Goal: Task Accomplishment & Management: Manage account settings

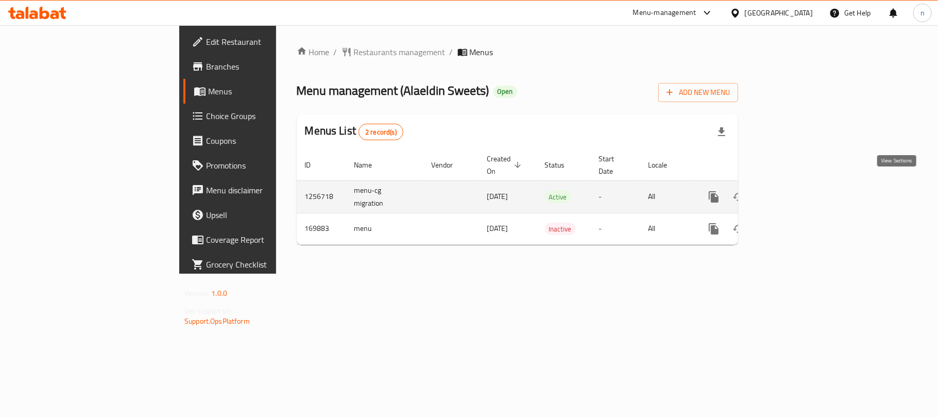
click at [794, 191] on icon "enhanced table" at bounding box center [788, 197] width 12 height 12
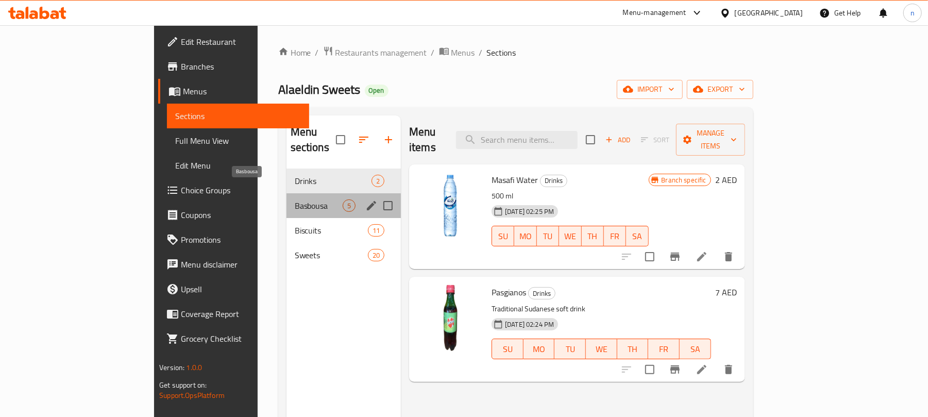
click at [295, 199] on span "Basbousa" at bounding box center [319, 205] width 48 height 12
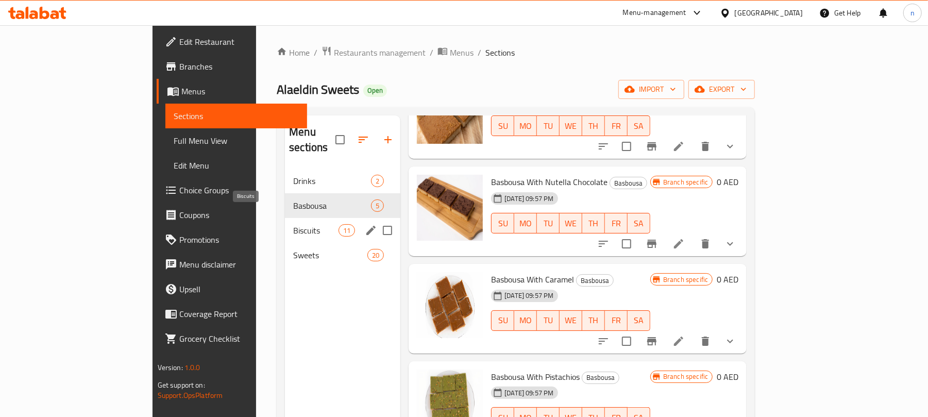
click at [293, 224] on span "Biscuits" at bounding box center [315, 230] width 45 height 12
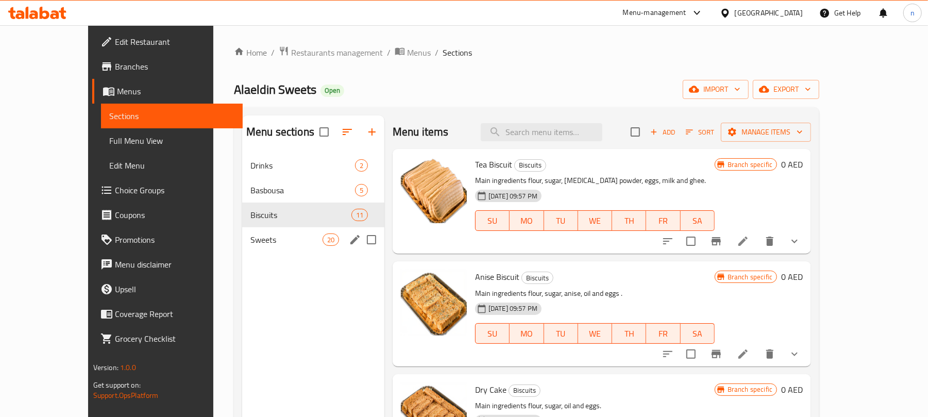
scroll to position [137, 0]
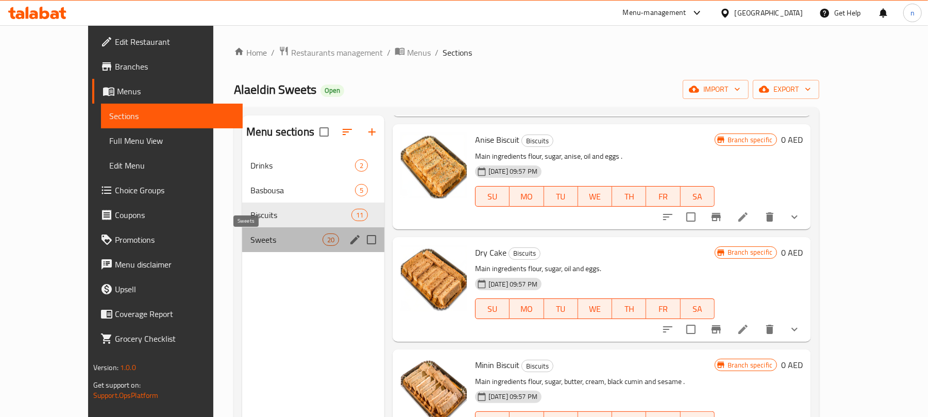
click at [250, 240] on span "Sweets" at bounding box center [286, 239] width 72 height 12
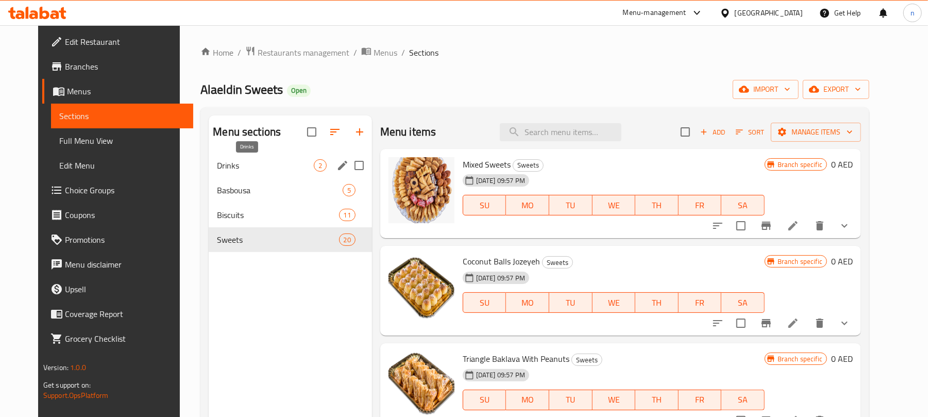
click at [229, 173] on div "Drinks 2" at bounding box center [290, 165] width 163 height 25
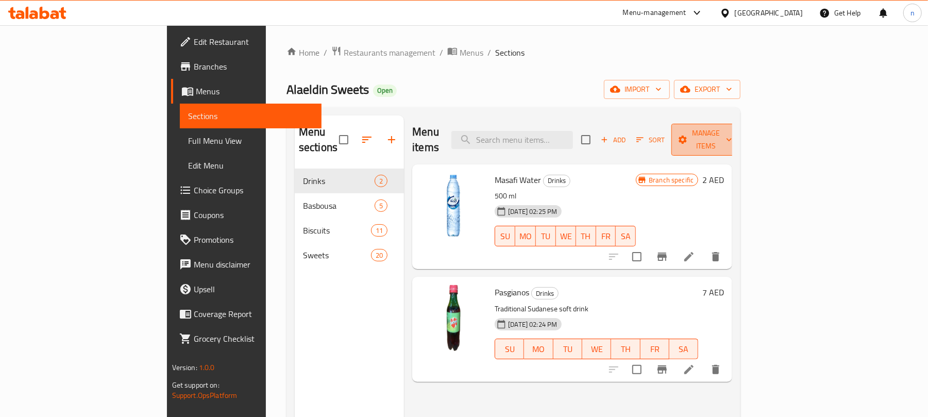
click at [732, 136] on span "Manage items" at bounding box center [705, 140] width 53 height 26
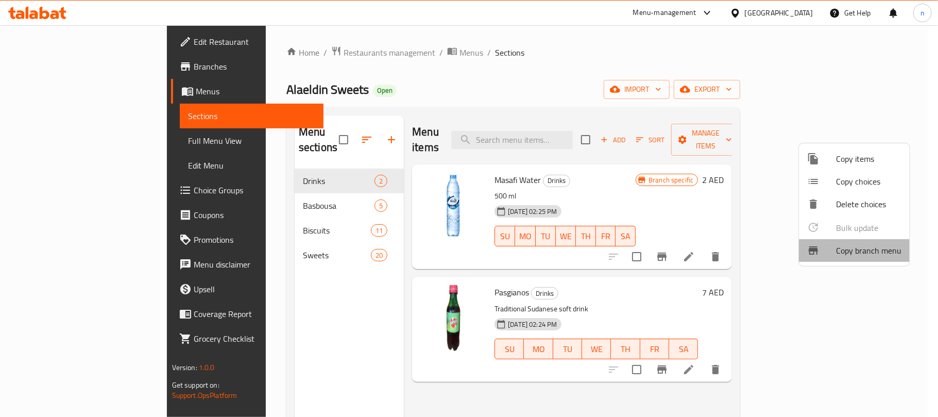
click at [856, 254] on span "Copy branch menu" at bounding box center [868, 250] width 65 height 12
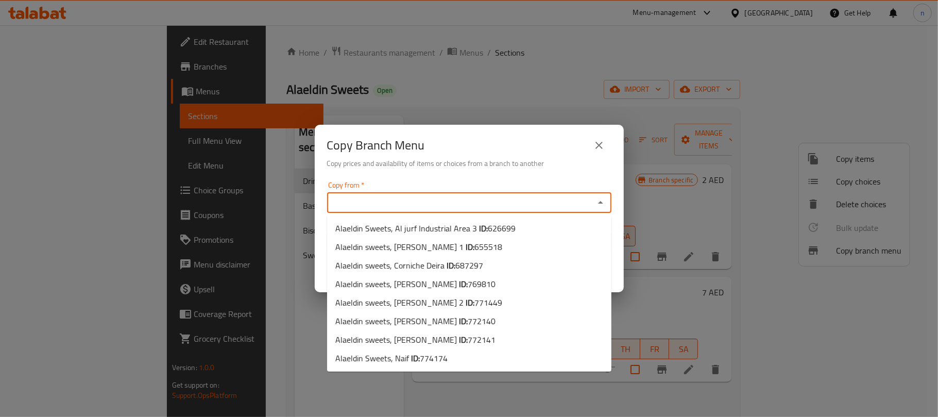
drag, startPoint x: 435, startPoint y: 201, endPoint x: 427, endPoint y: 202, distance: 8.4
click at [427, 202] on input "Copy from   *" at bounding box center [460, 202] width 261 height 14
click at [468, 340] on span "772141" at bounding box center [482, 339] width 28 height 15
type input "Alaeldin sweets, [PERSON_NAME]"
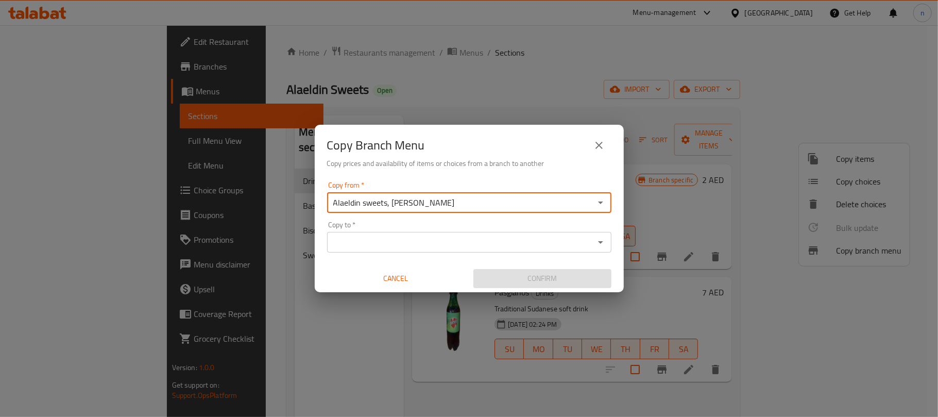
click at [390, 245] on input "Copy to   *" at bounding box center [460, 242] width 261 height 14
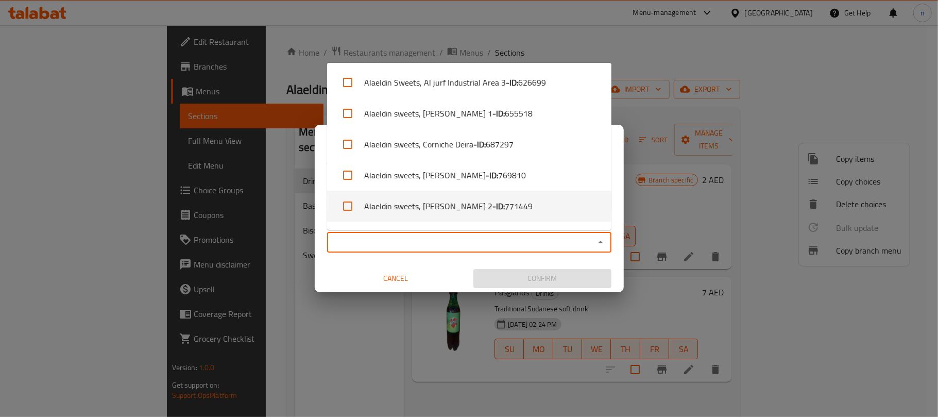
scroll to position [89, 0]
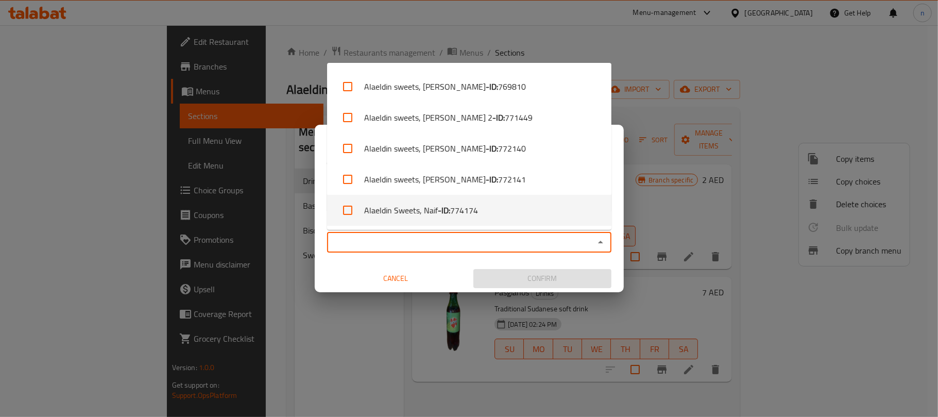
click at [470, 214] on span "774174" at bounding box center [464, 210] width 28 height 12
checkbox input "true"
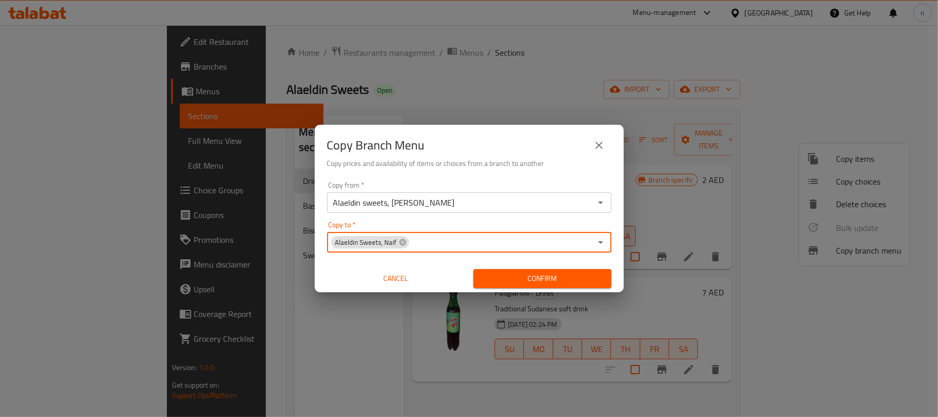
click at [435, 235] on input "Copy to   *" at bounding box center [500, 242] width 181 height 14
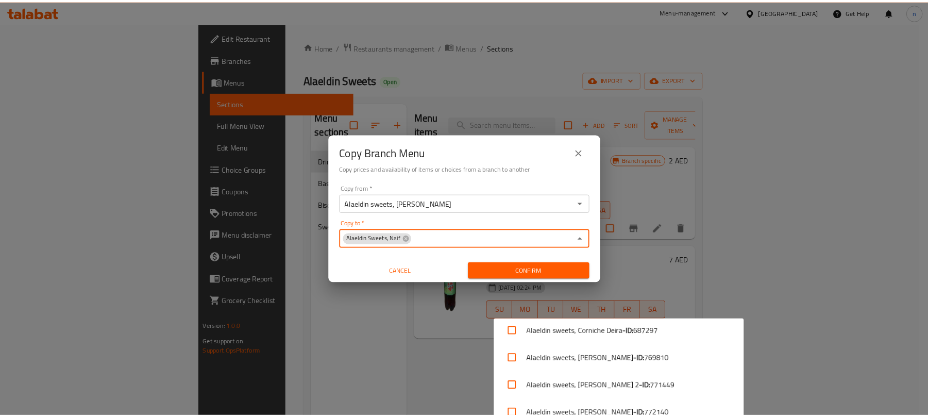
scroll to position [5, 0]
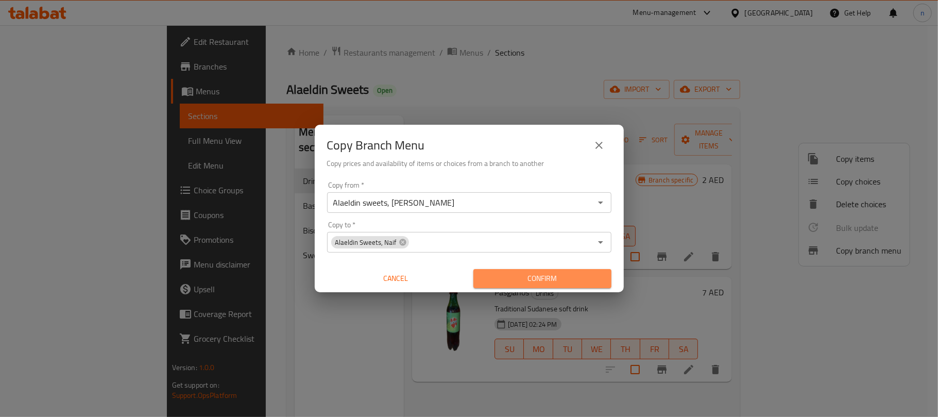
click at [544, 273] on span "Confirm" at bounding box center [543, 278] width 122 height 13
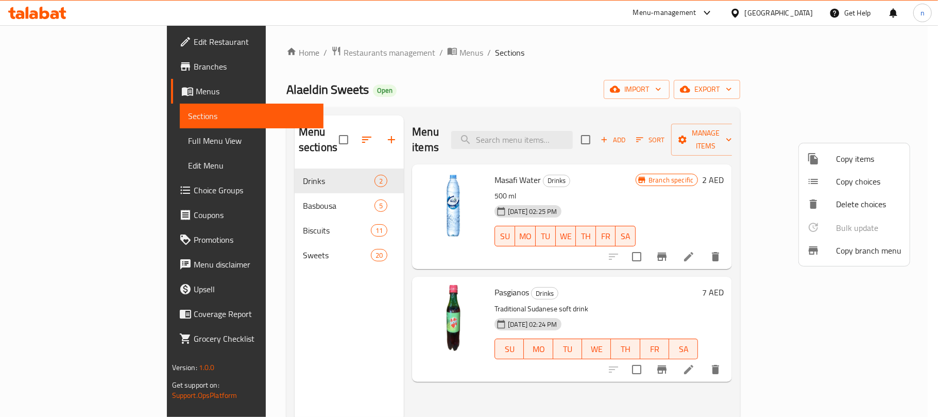
click at [55, 136] on div at bounding box center [469, 208] width 938 height 417
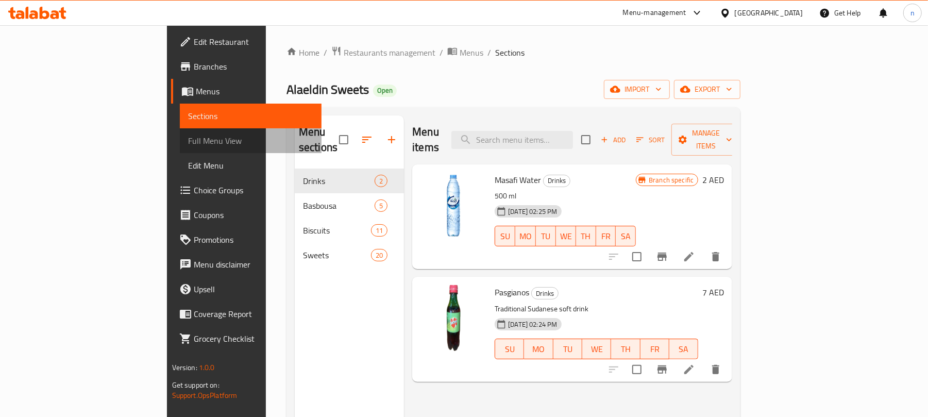
click at [188, 140] on span "Full Menu View" at bounding box center [251, 140] width 126 height 12
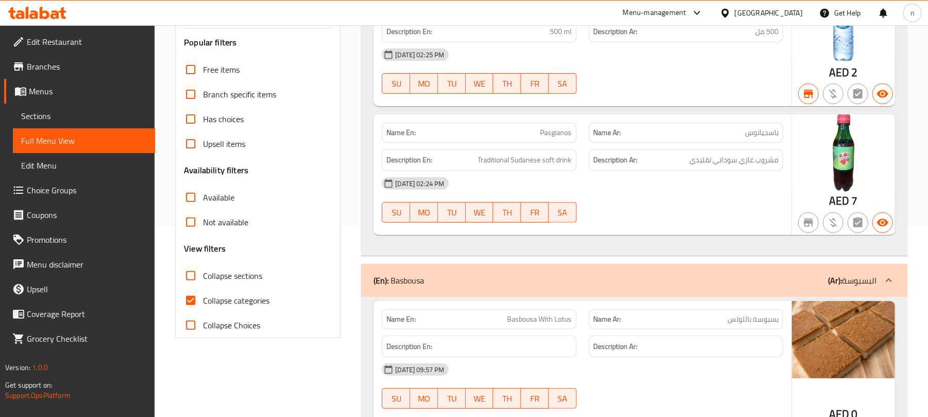
scroll to position [206, 0]
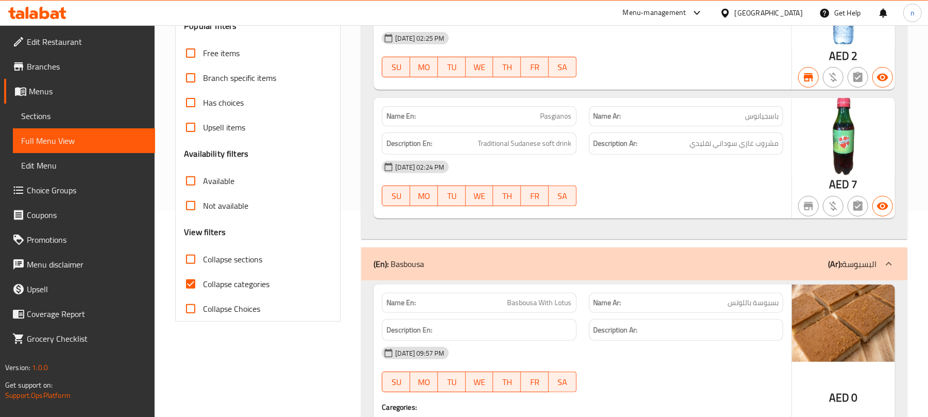
click at [185, 258] on input "Collapse sections" at bounding box center [190, 259] width 25 height 25
checkbox input "true"
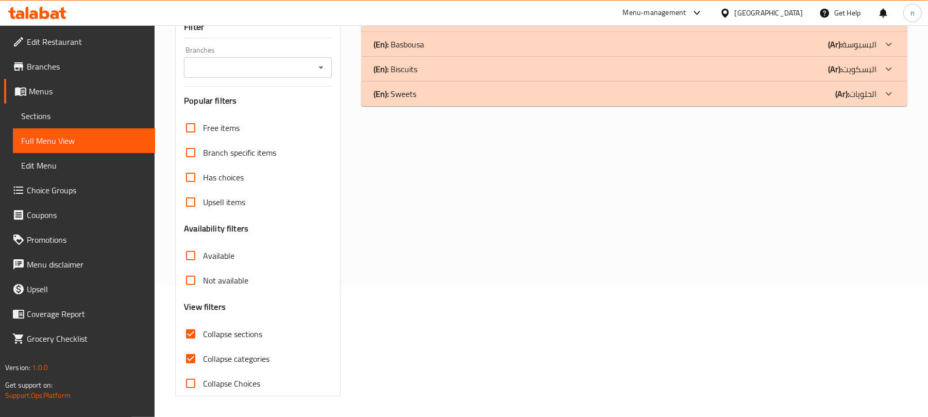
click at [190, 346] on input "Collapse categories" at bounding box center [190, 358] width 25 height 25
checkbox input "false"
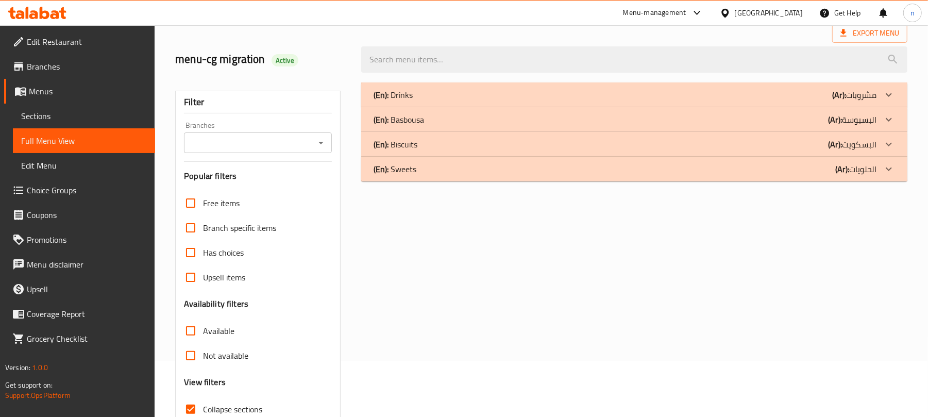
scroll to position [0, 0]
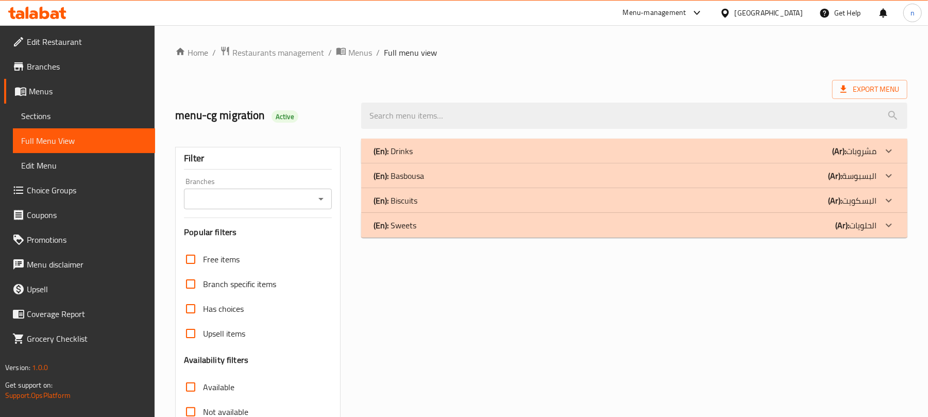
click at [401, 157] on p "(En): Sweets" at bounding box center [392, 151] width 39 height 12
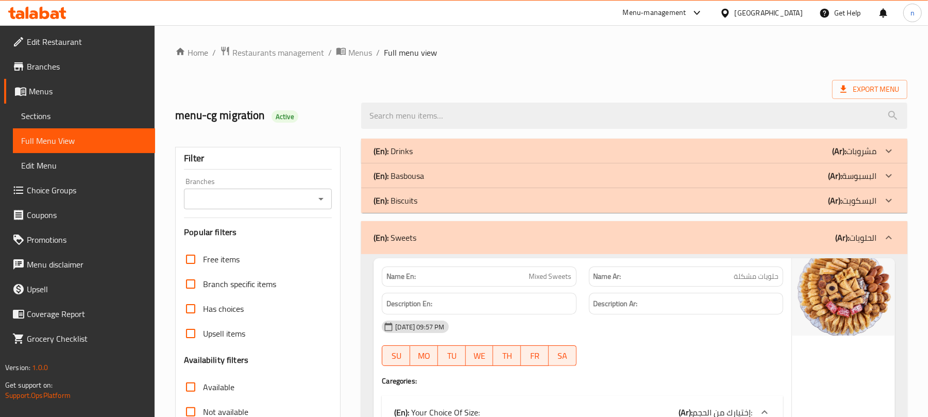
click at [404, 157] on p "(En): Biscuits" at bounding box center [392, 151] width 39 height 12
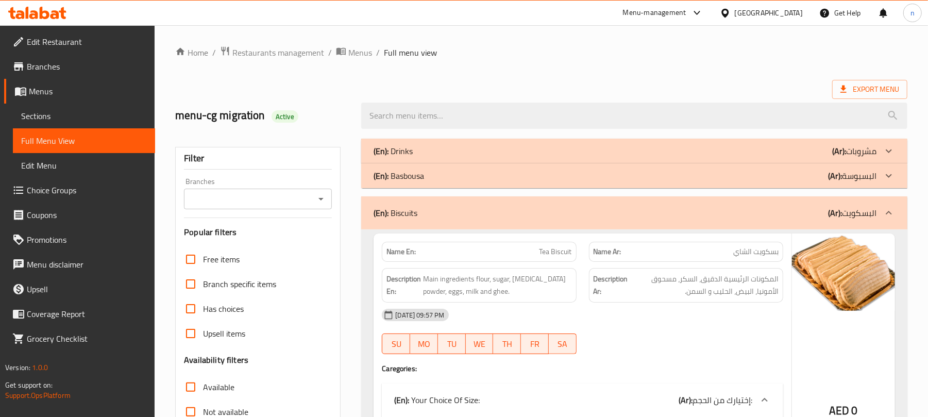
click at [405, 157] on p "(En): Basbousa" at bounding box center [392, 151] width 39 height 12
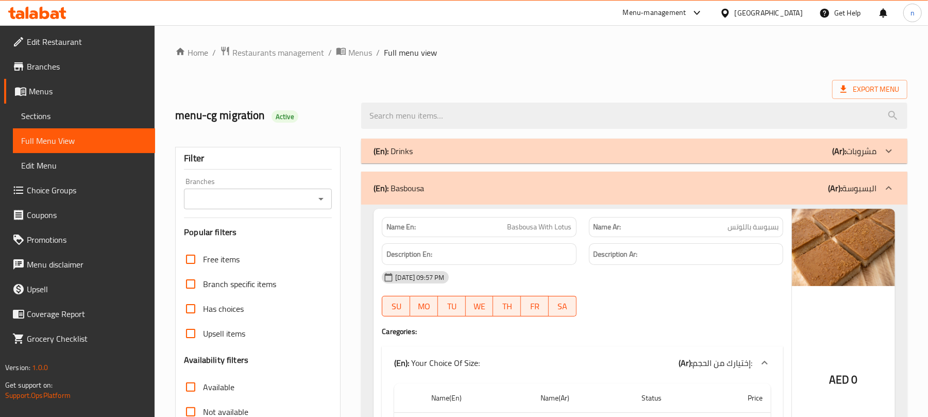
click at [406, 149] on p "(En): Drinks" at bounding box center [392, 151] width 39 height 12
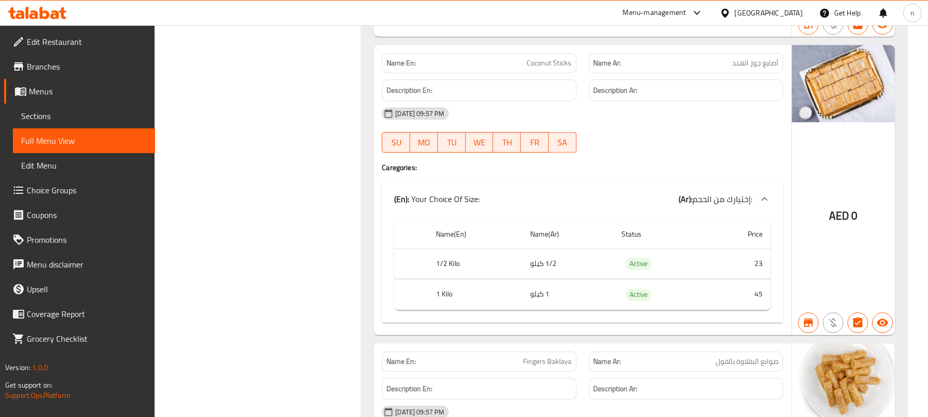
scroll to position [10824, 0]
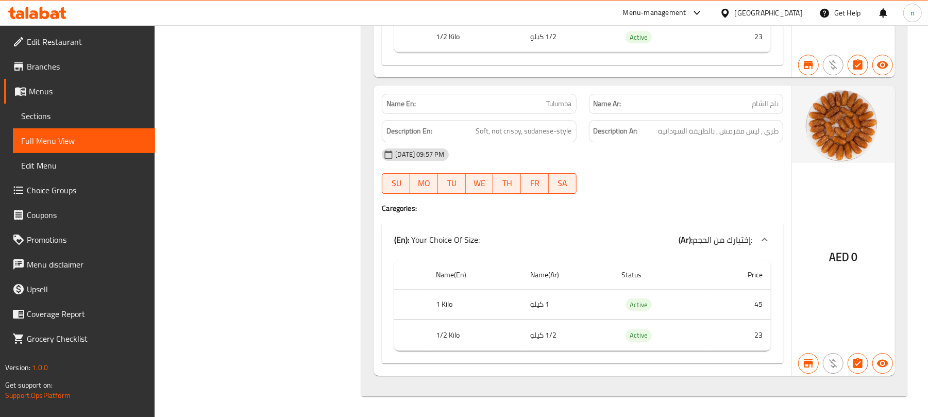
drag, startPoint x: 297, startPoint y: 284, endPoint x: 310, endPoint y: 229, distance: 57.0
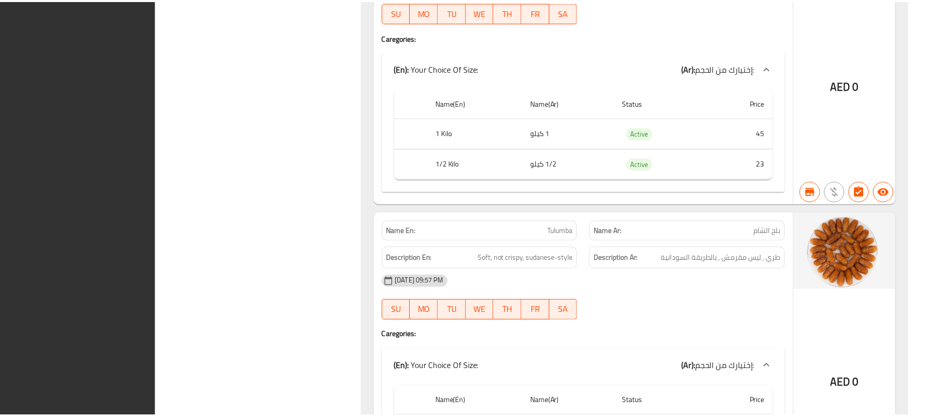
scroll to position [10811, 0]
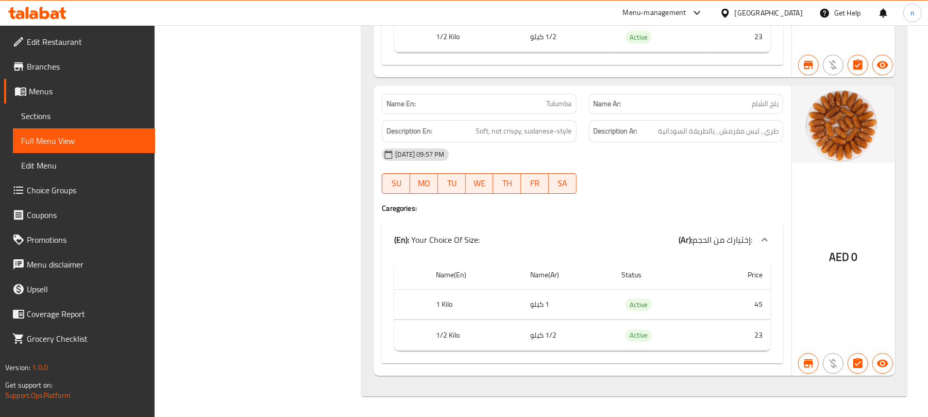
drag, startPoint x: 340, startPoint y: 110, endPoint x: 342, endPoint y: 105, distance: 5.4
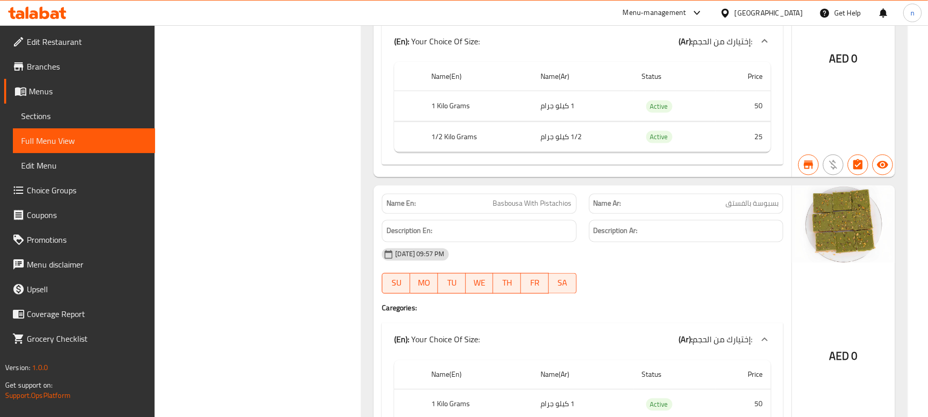
scroll to position [992, 0]
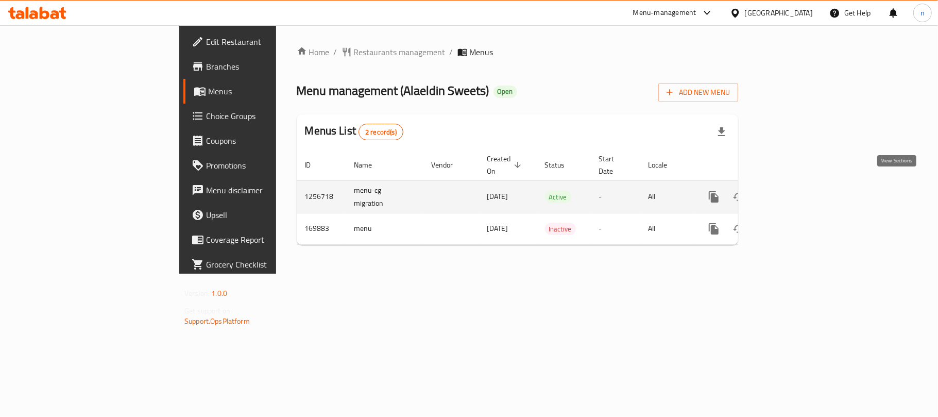
click at [794, 191] on icon "enhanced table" at bounding box center [788, 197] width 12 height 12
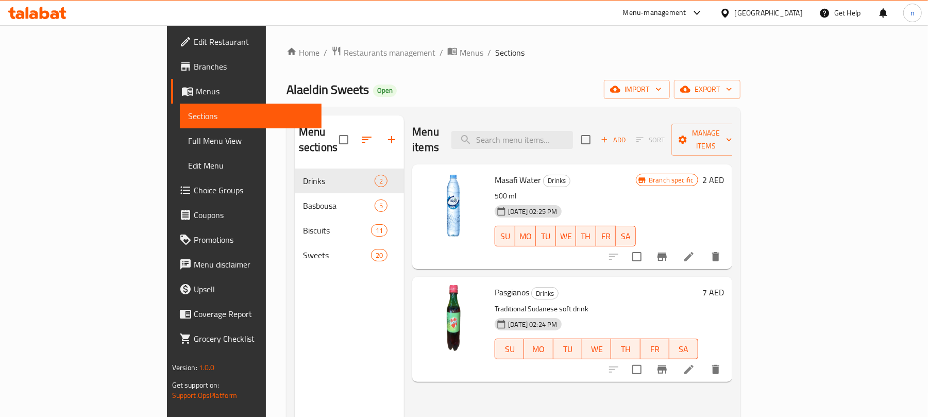
click at [188, 141] on span "Full Menu View" at bounding box center [251, 140] width 126 height 12
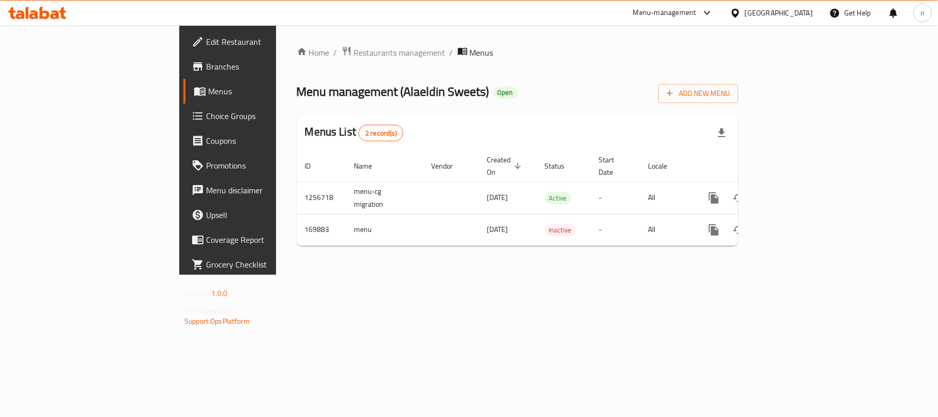
click at [206, 62] on span "Branches" at bounding box center [267, 66] width 122 height 12
